Goal: Task Accomplishment & Management: Use online tool/utility

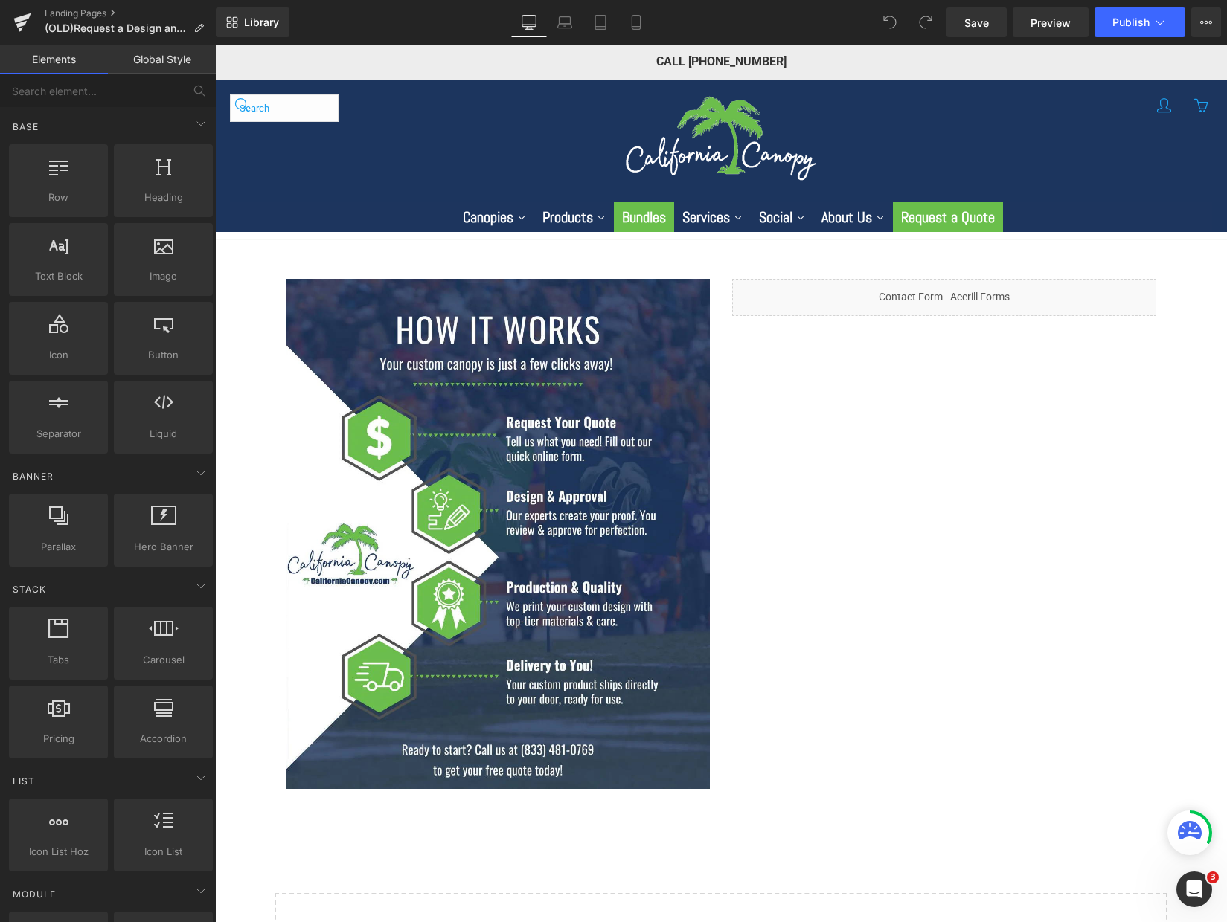
click at [1208, 313] on div "Separator Image Liquid Row Select your layout" at bounding box center [721, 623] width 1012 height 783
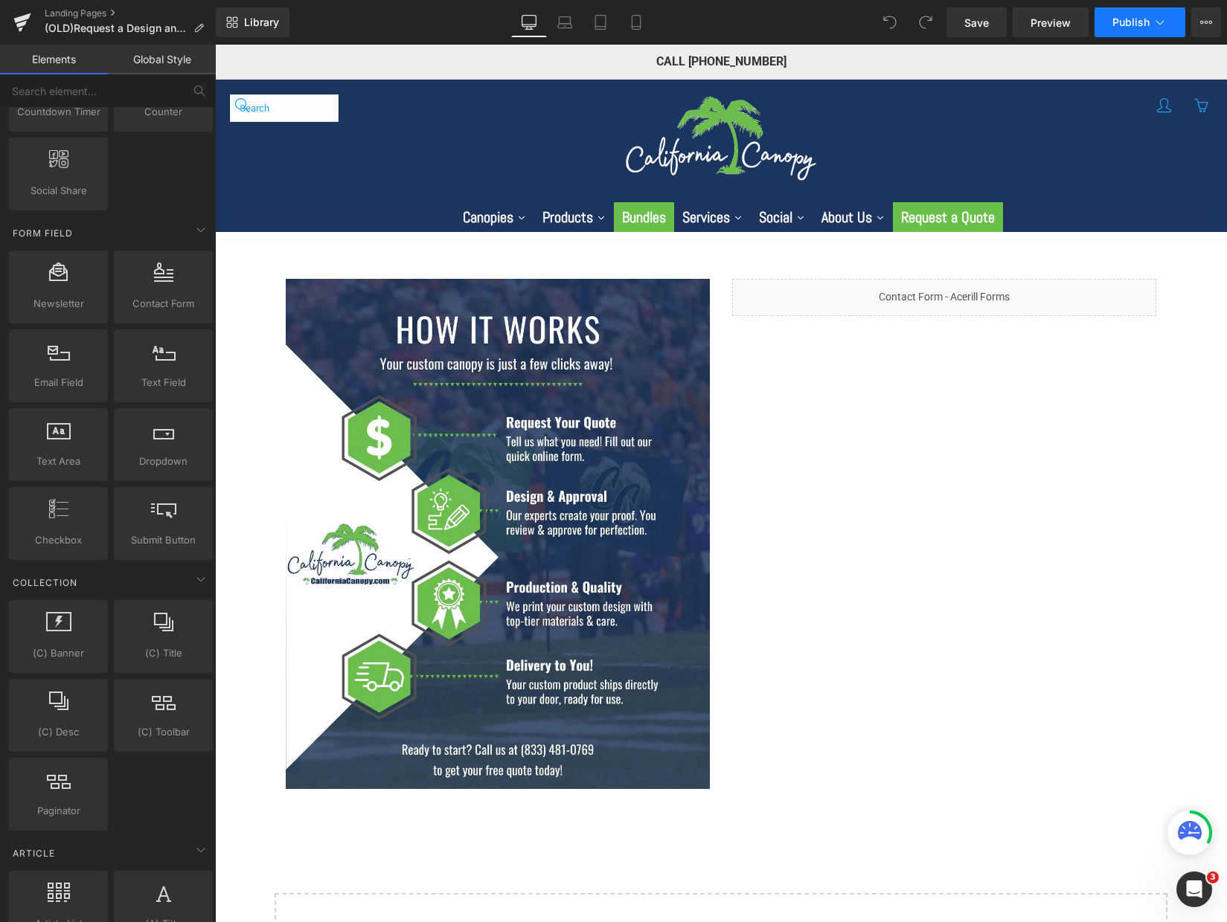
click at [1176, 25] on button "Publish" at bounding box center [1139, 22] width 91 height 30
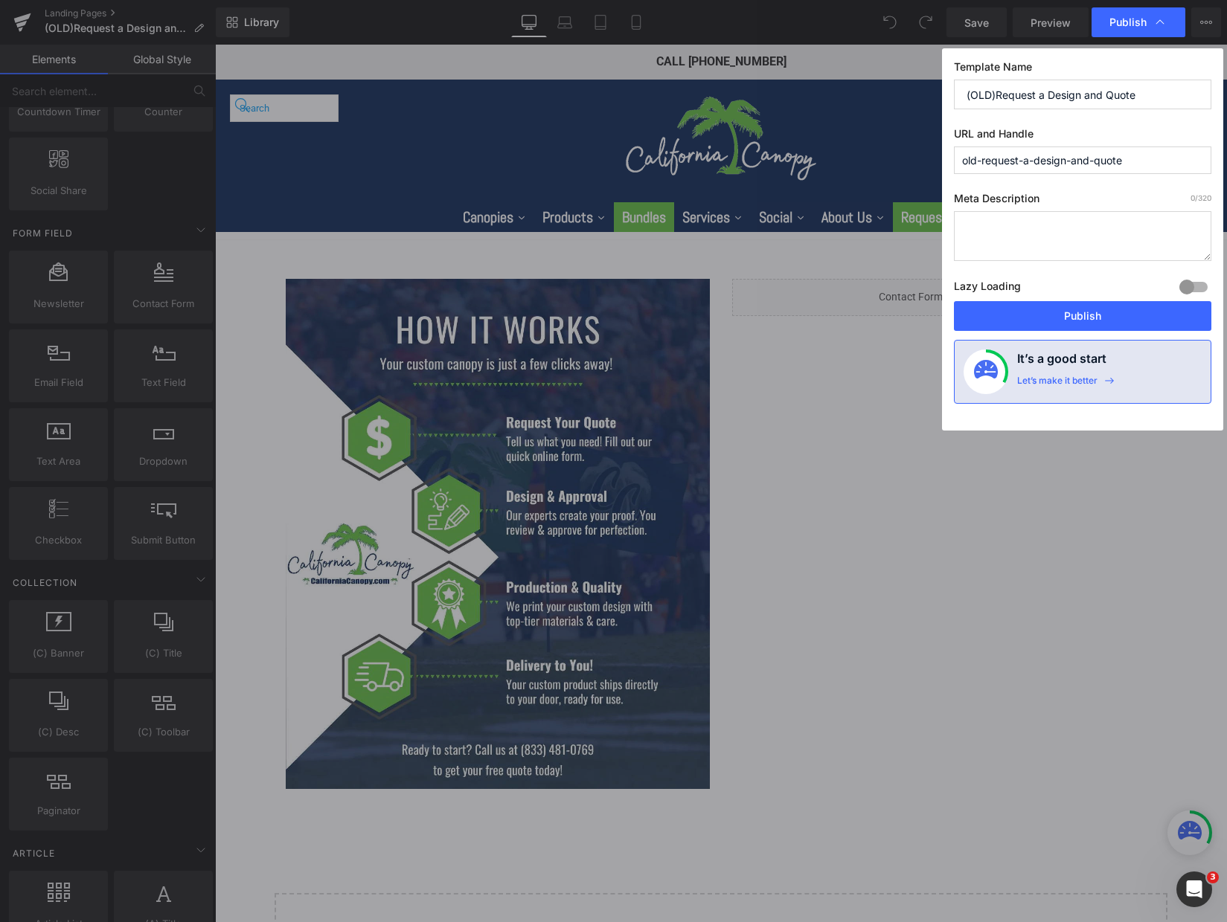
drag, startPoint x: 1149, startPoint y: 166, endPoint x: 915, endPoint y: 178, distance: 233.9
click at [915, 178] on div "Publish Template Name (OLD)Request a Design and Quote URL and Handle old-reques…" at bounding box center [613, 461] width 1227 height 922
click at [1088, 318] on button "Publish" at bounding box center [1082, 316] width 257 height 30
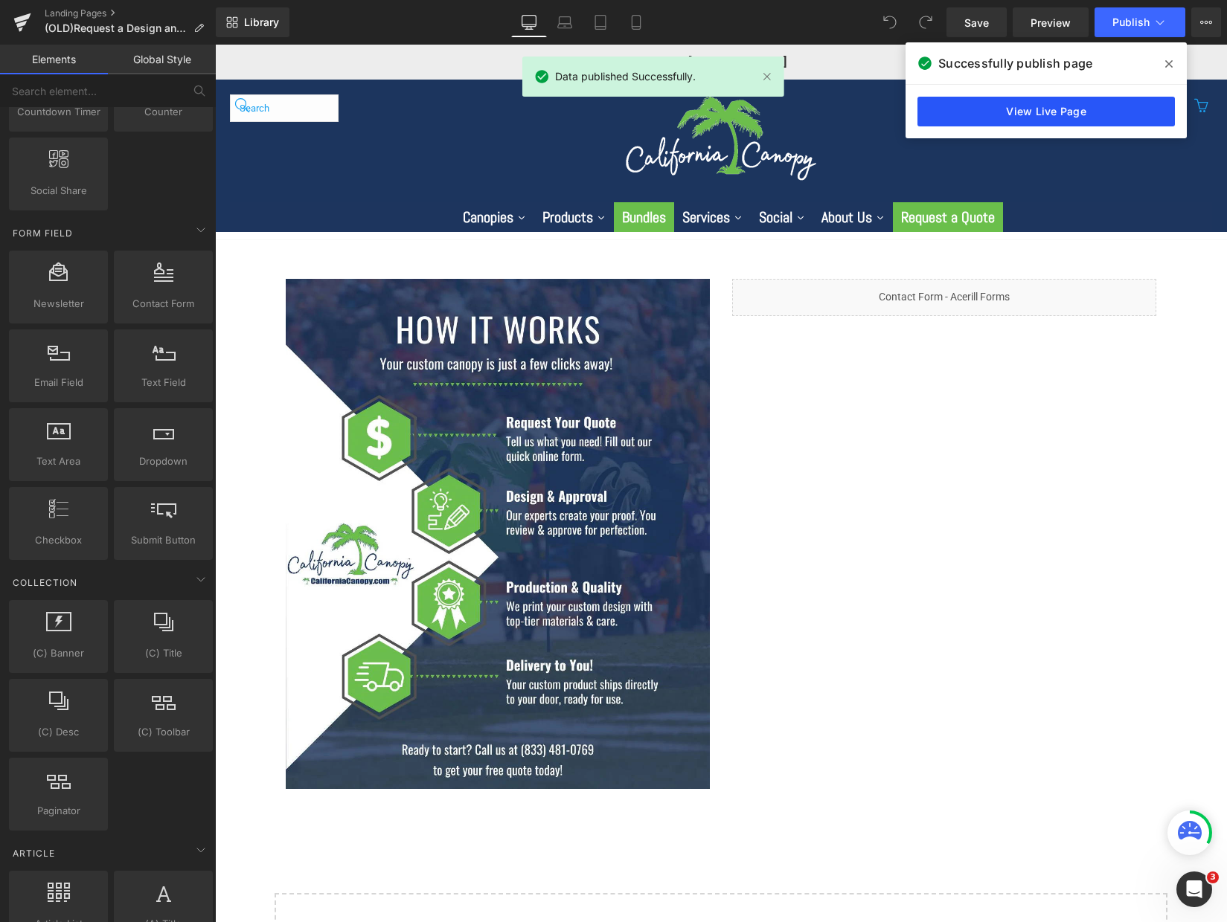
click at [1091, 120] on link "View Live Page" at bounding box center [1045, 112] width 257 height 30
